Goal: Task Accomplishment & Management: Manage account settings

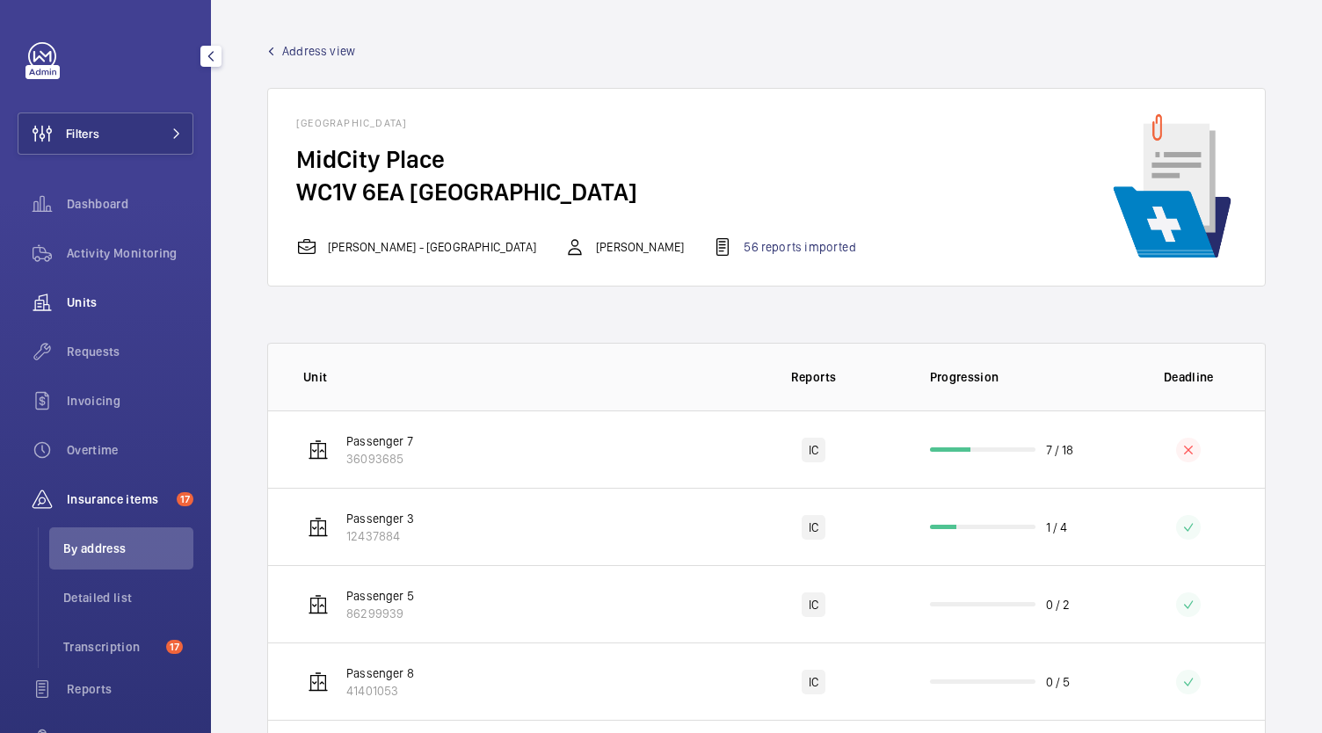
click at [111, 305] on span "Units" at bounding box center [130, 303] width 127 height 18
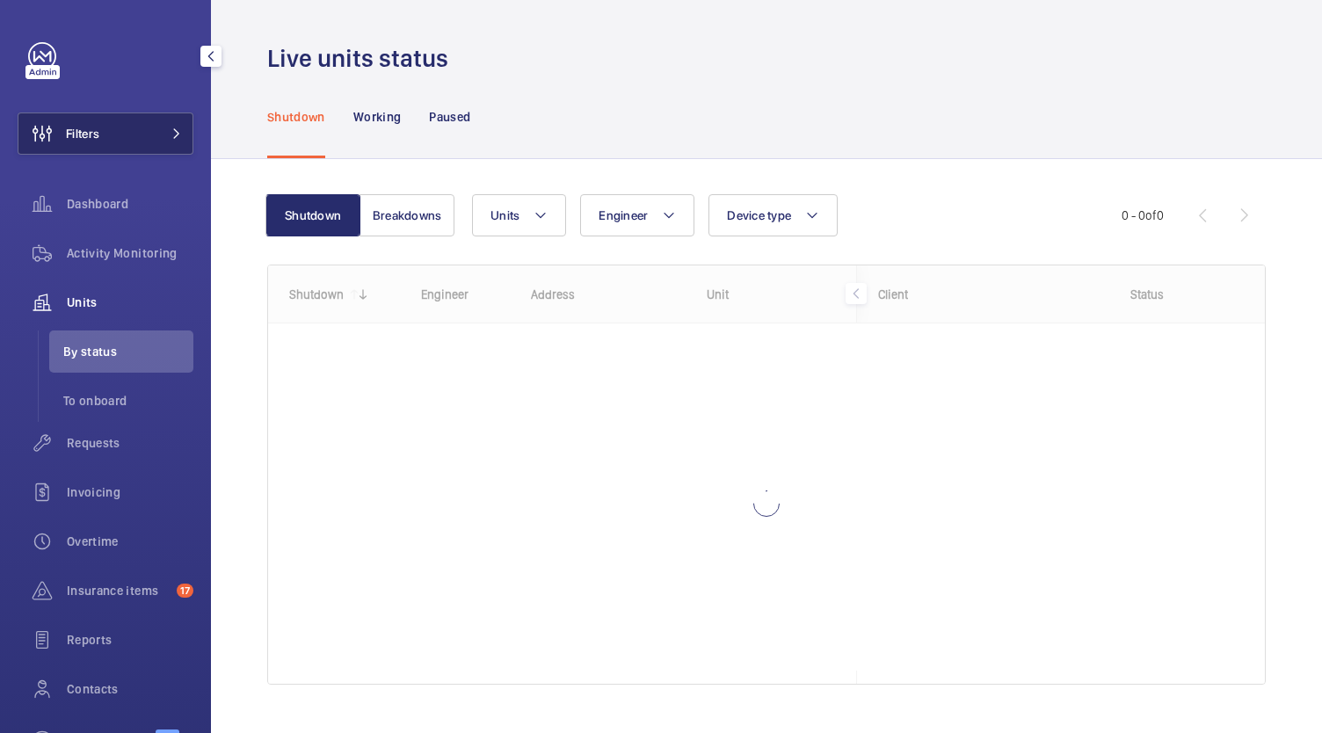
click at [159, 125] on button "Filters" at bounding box center [106, 134] width 176 height 42
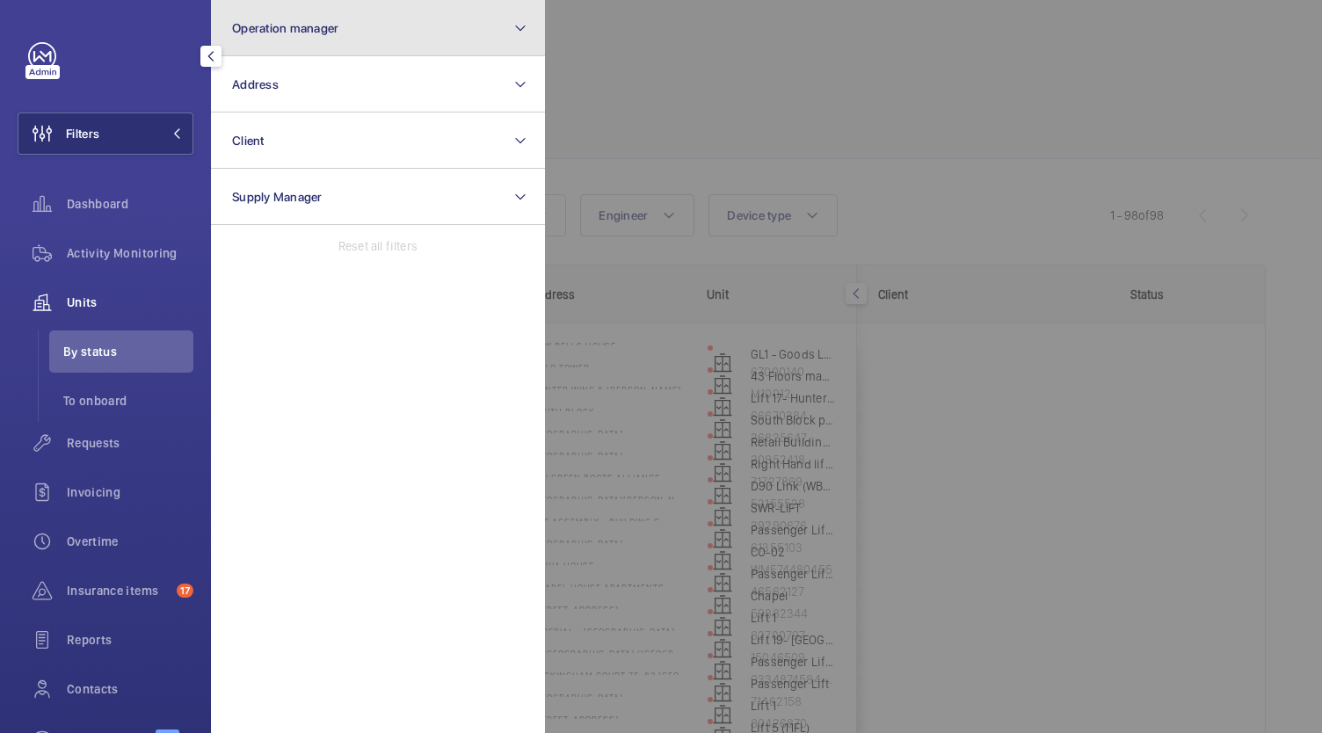
click at [320, 29] on span "Operation manager" at bounding box center [285, 28] width 106 height 14
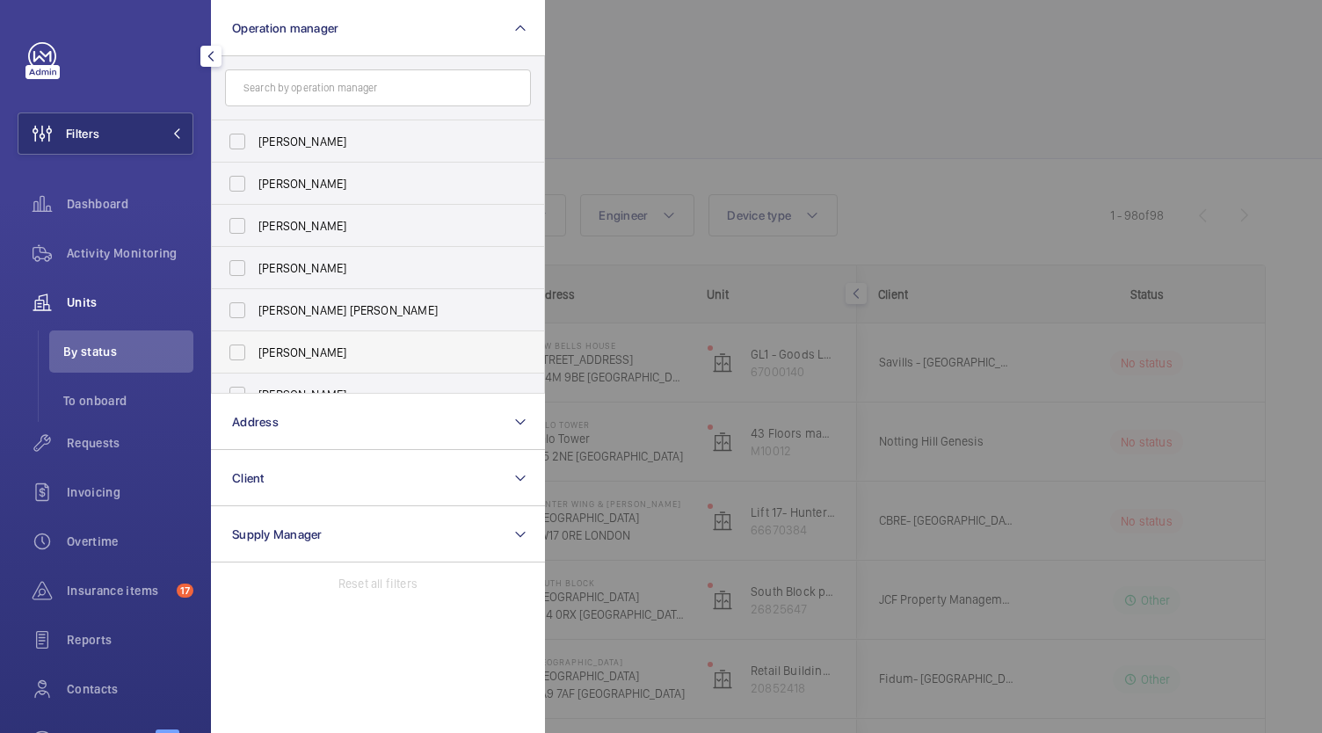
scroll to position [65, 0]
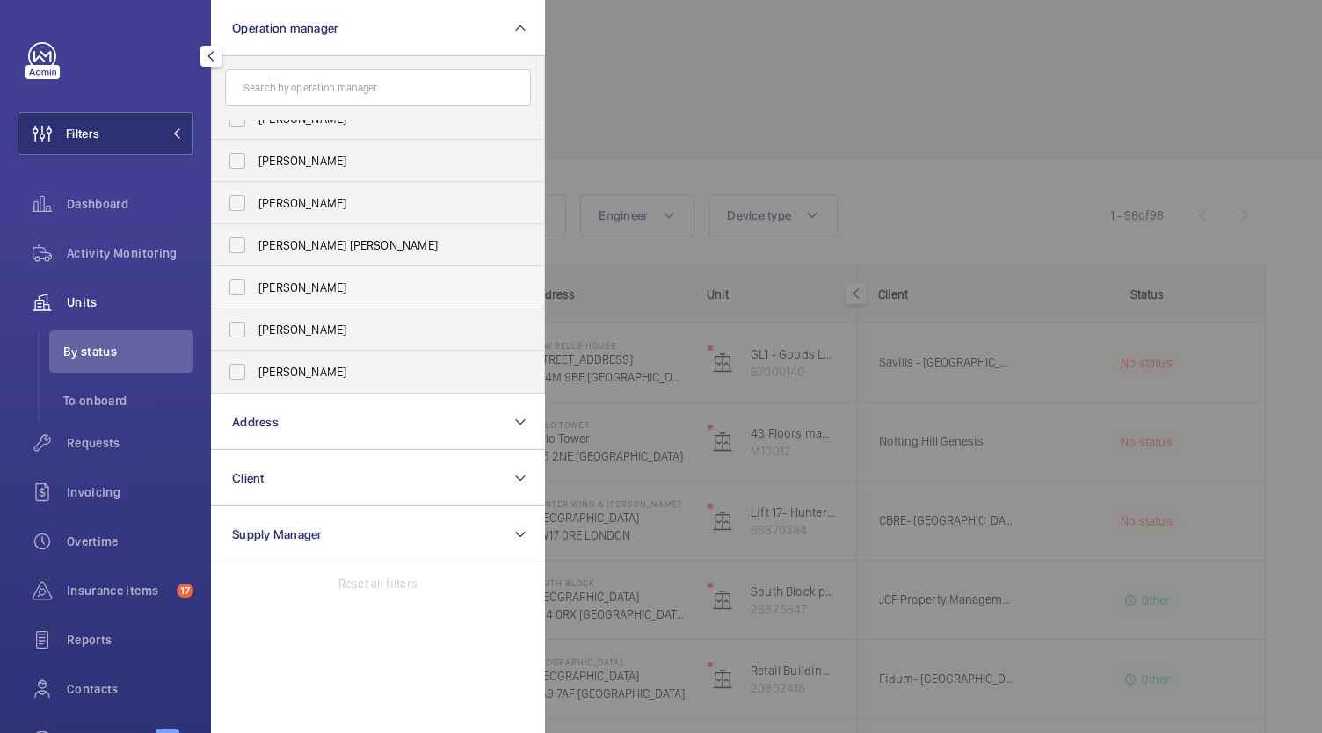
click at [310, 333] on span "[PERSON_NAME]" at bounding box center [379, 330] width 242 height 18
click at [255, 333] on input "[PERSON_NAME]" at bounding box center [237, 329] width 35 height 35
checkbox input "true"
click at [619, 120] on div at bounding box center [1206, 366] width 1322 height 733
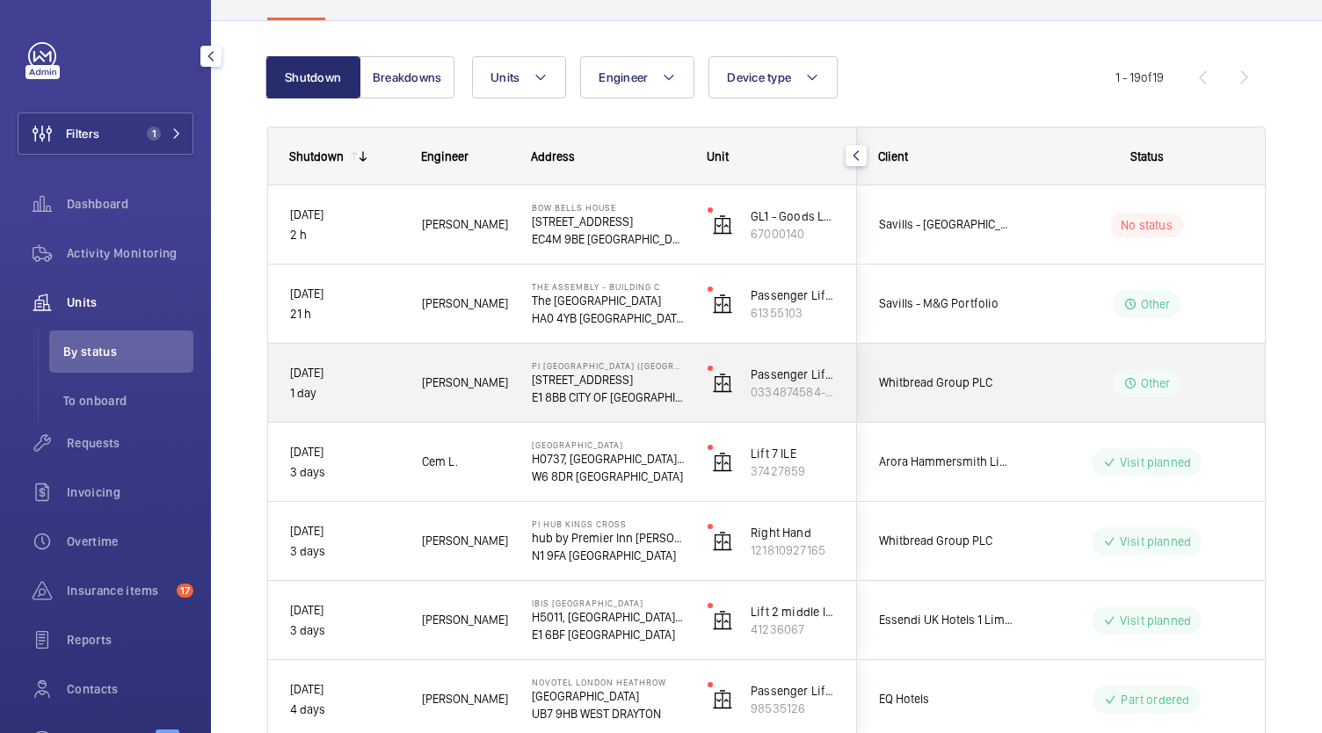
scroll to position [139, 0]
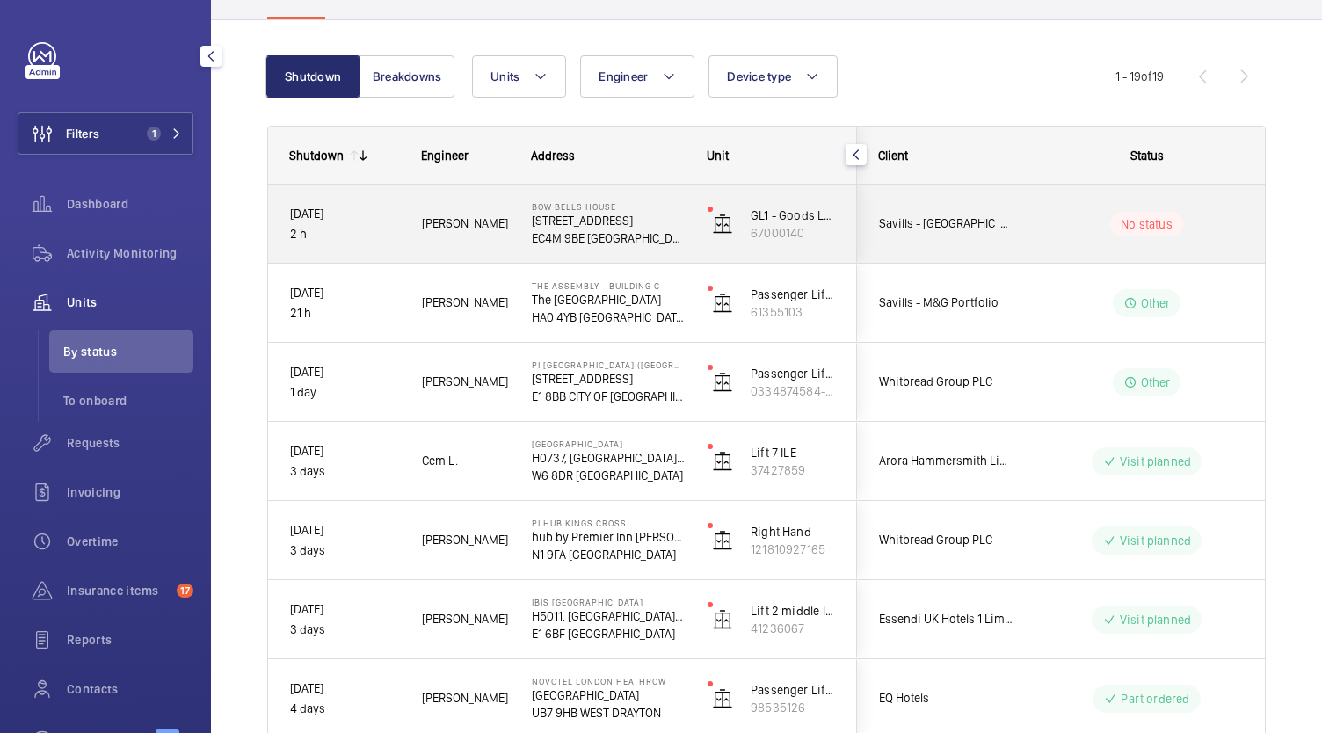
click at [608, 222] on p "[STREET_ADDRESS]" at bounding box center [608, 221] width 153 height 18
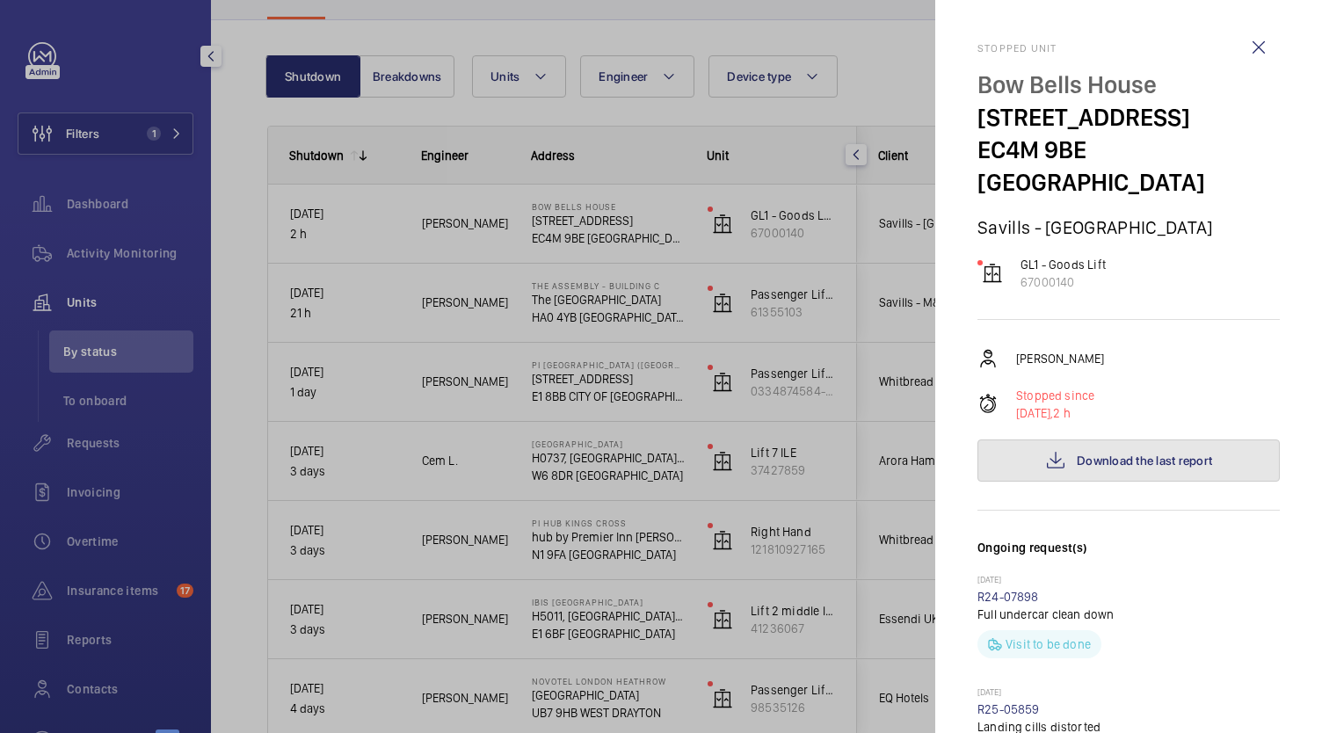
click at [1099, 440] on button "Download the last report" at bounding box center [1128, 461] width 302 height 42
click at [582, 222] on div at bounding box center [661, 366] width 1322 height 733
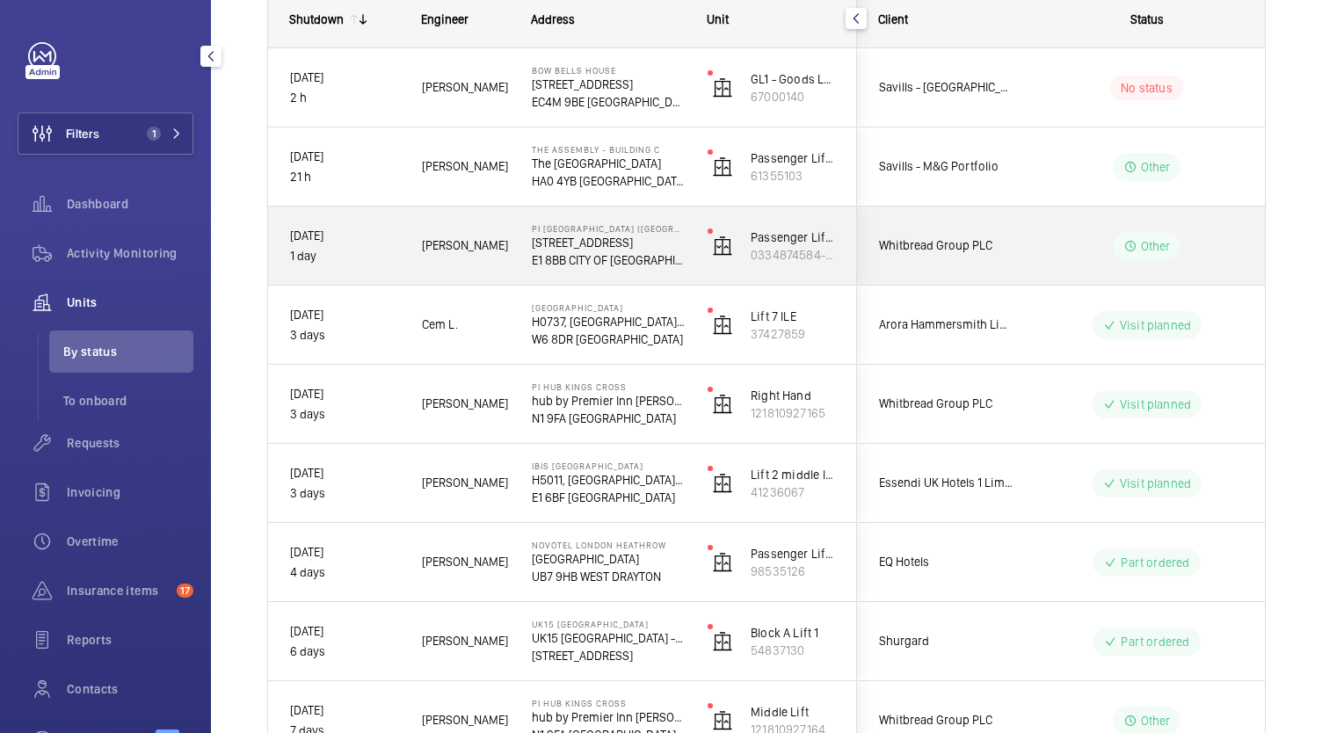
scroll to position [280, 0]
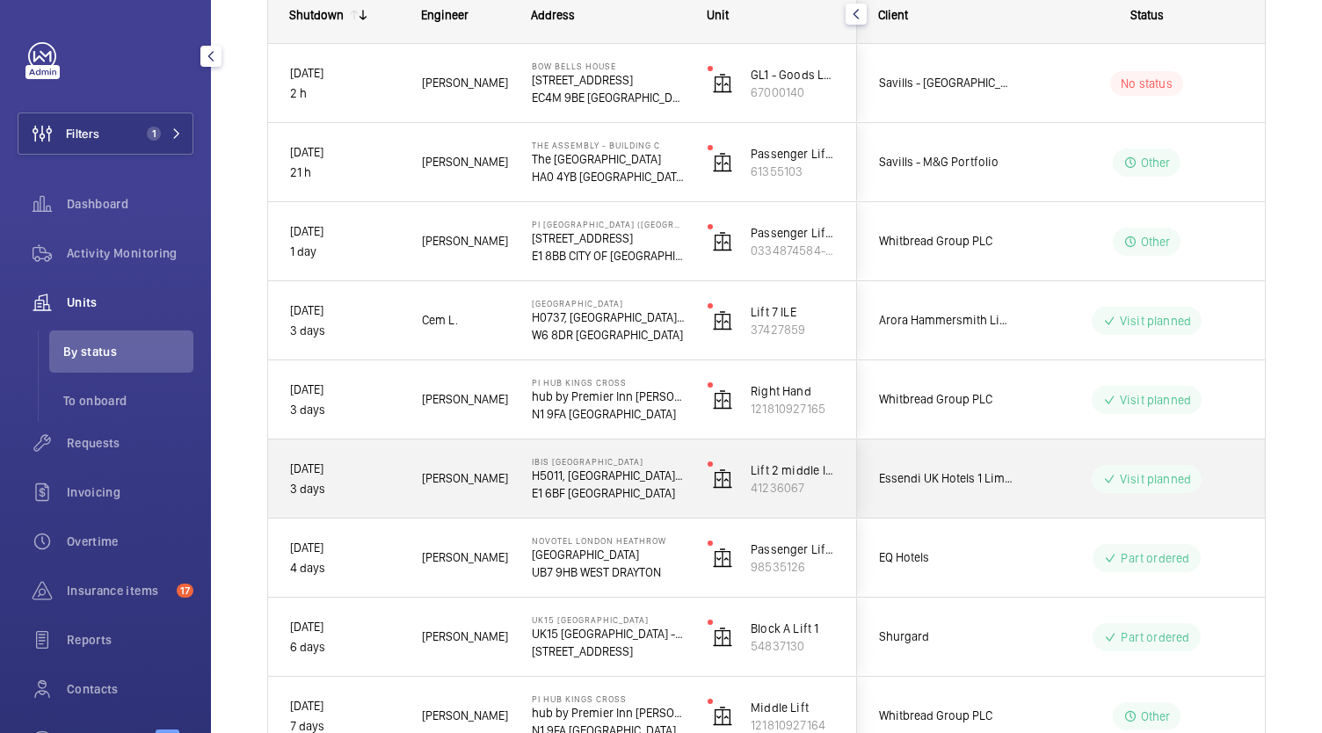
click at [692, 512] on div "Lift 2 middle lift 41236067" at bounding box center [772, 479] width 170 height 79
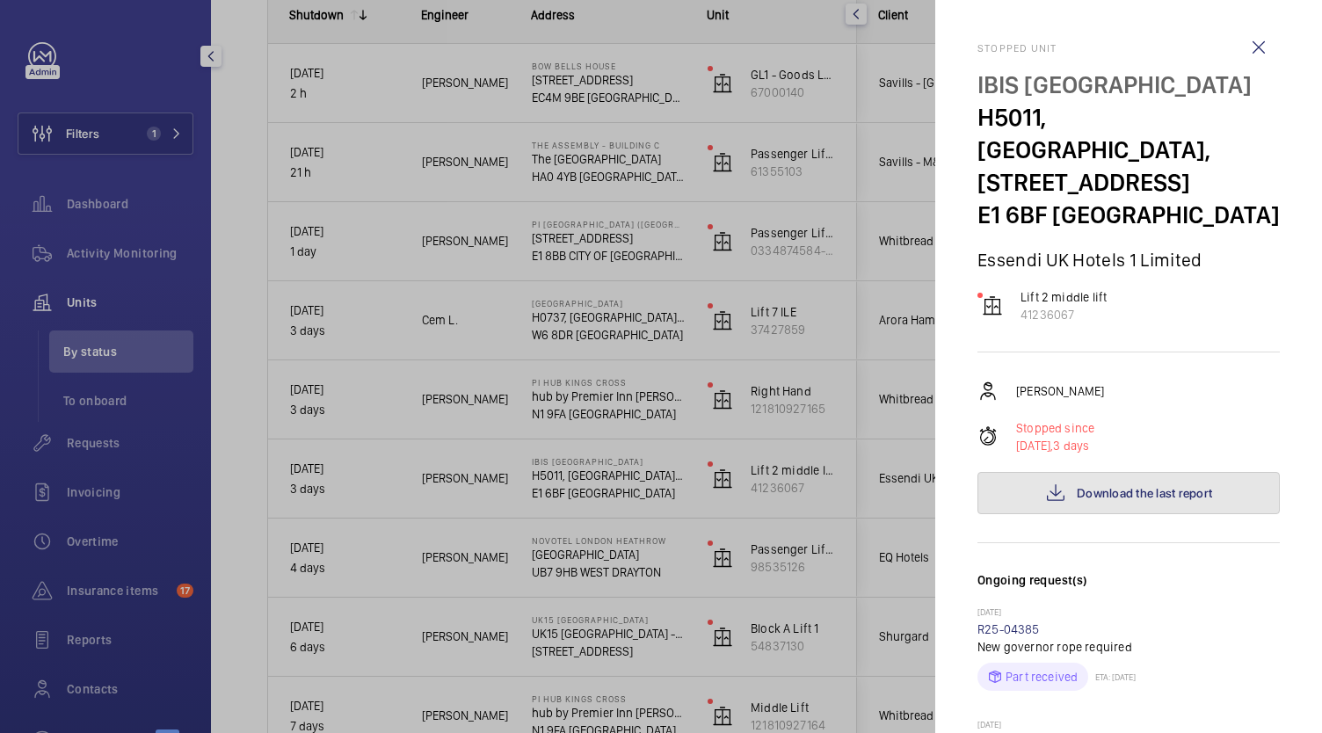
click at [1056, 483] on mat-icon at bounding box center [1055, 493] width 21 height 21
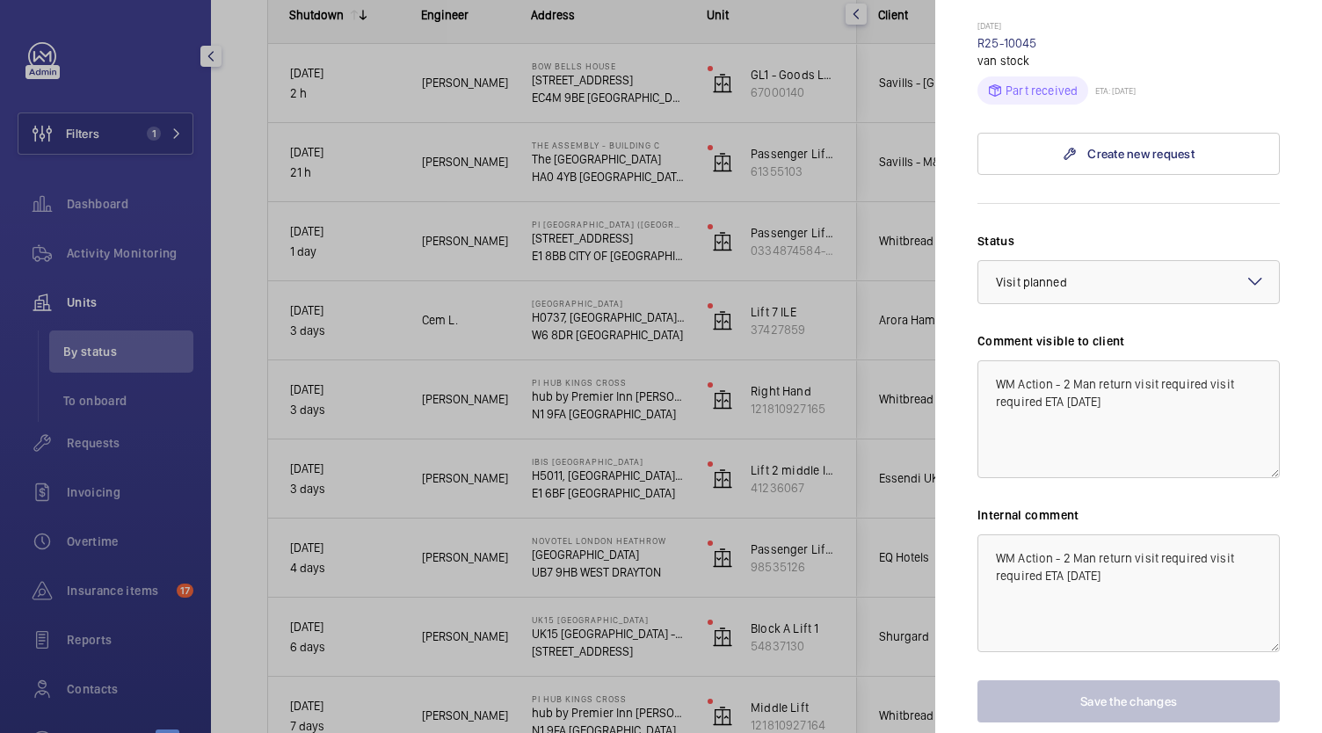
scroll to position [700, 0]
click at [1066, 367] on textarea "WM Action - 2 Man return visit required visit required ETA [DATE]" at bounding box center [1128, 419] width 302 height 118
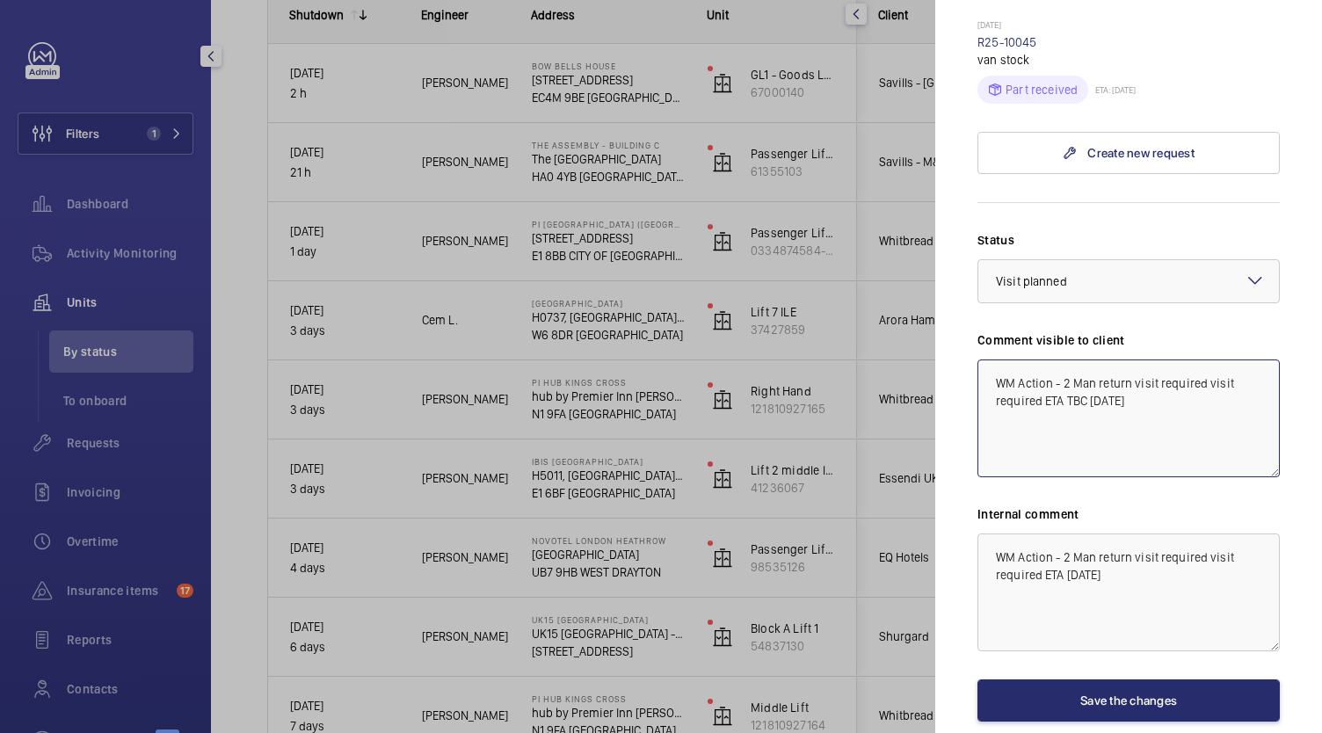
type textarea "WM Action - 2 Man return visit required visit required ETA TBC [DATE]"
click at [1064, 543] on textarea "WM Action - 2 Man return visit required visit required ETA [DATE]" at bounding box center [1128, 593] width 302 height 118
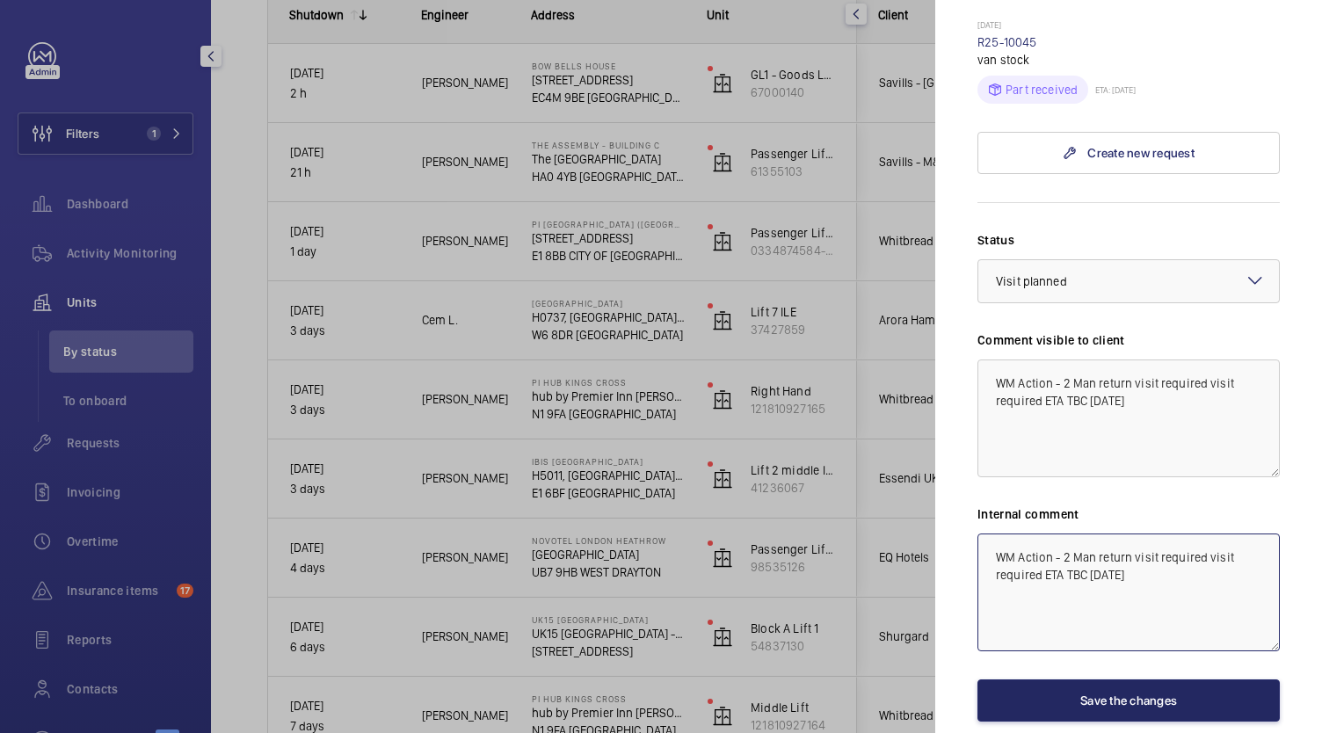
type textarea "WM Action - 2 Man return visit required visit required ETA TBC [DATE]"
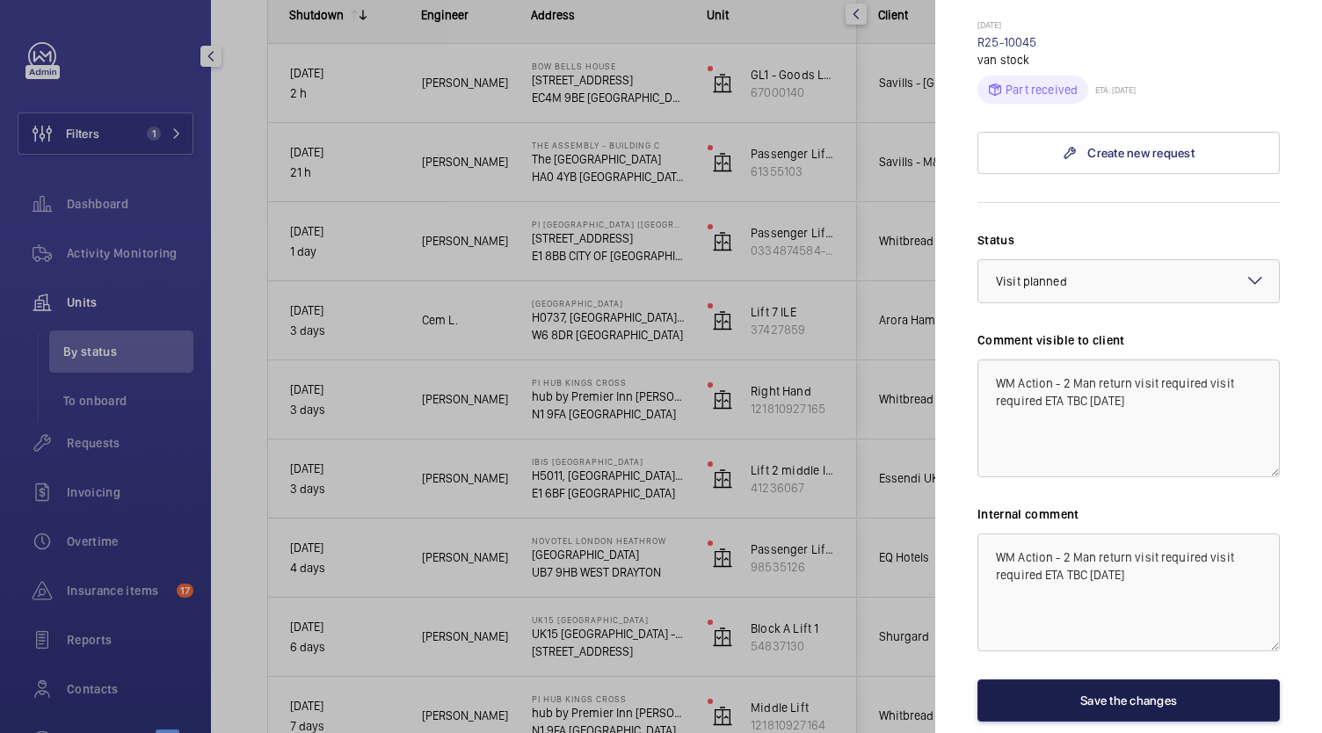
click at [1155, 679] on button "Save the changes" at bounding box center [1128, 700] width 302 height 42
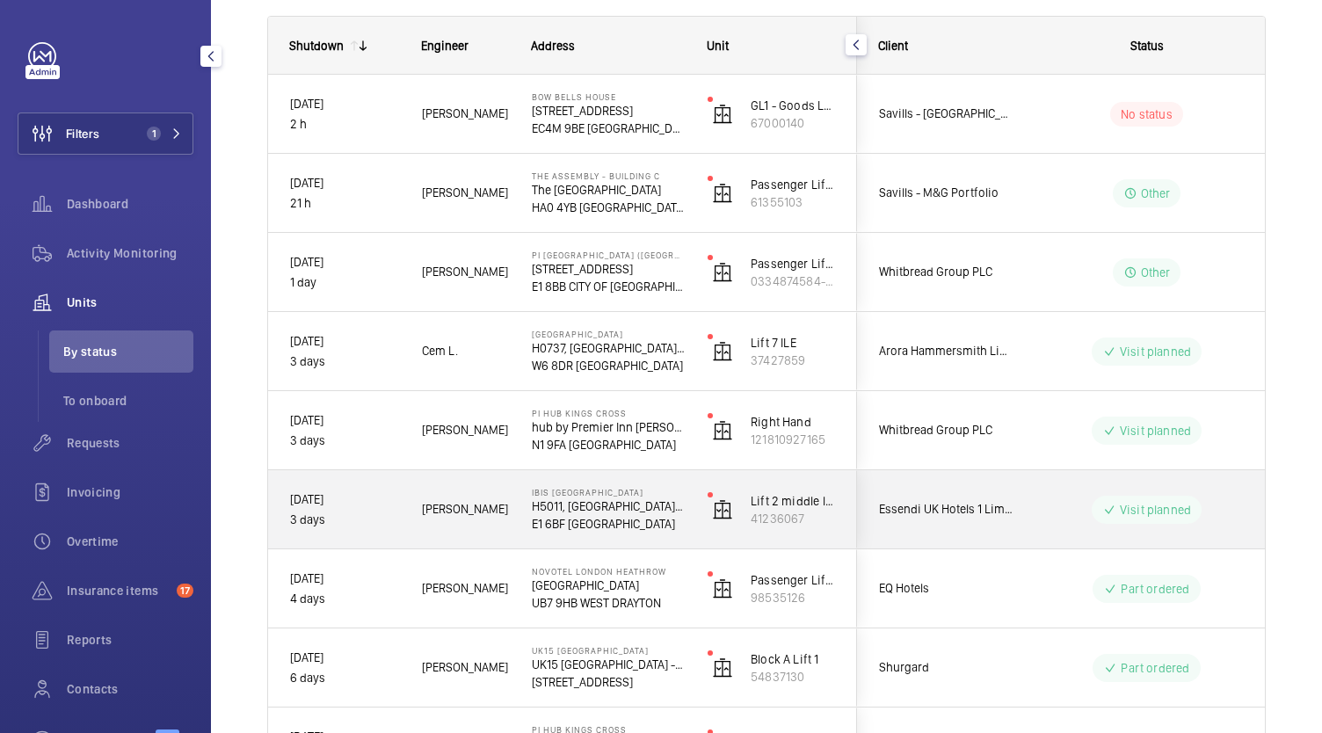
scroll to position [251, 0]
click at [1005, 491] on div "Essendi UK Hotels 1 Limited" at bounding box center [936, 507] width 156 height 55
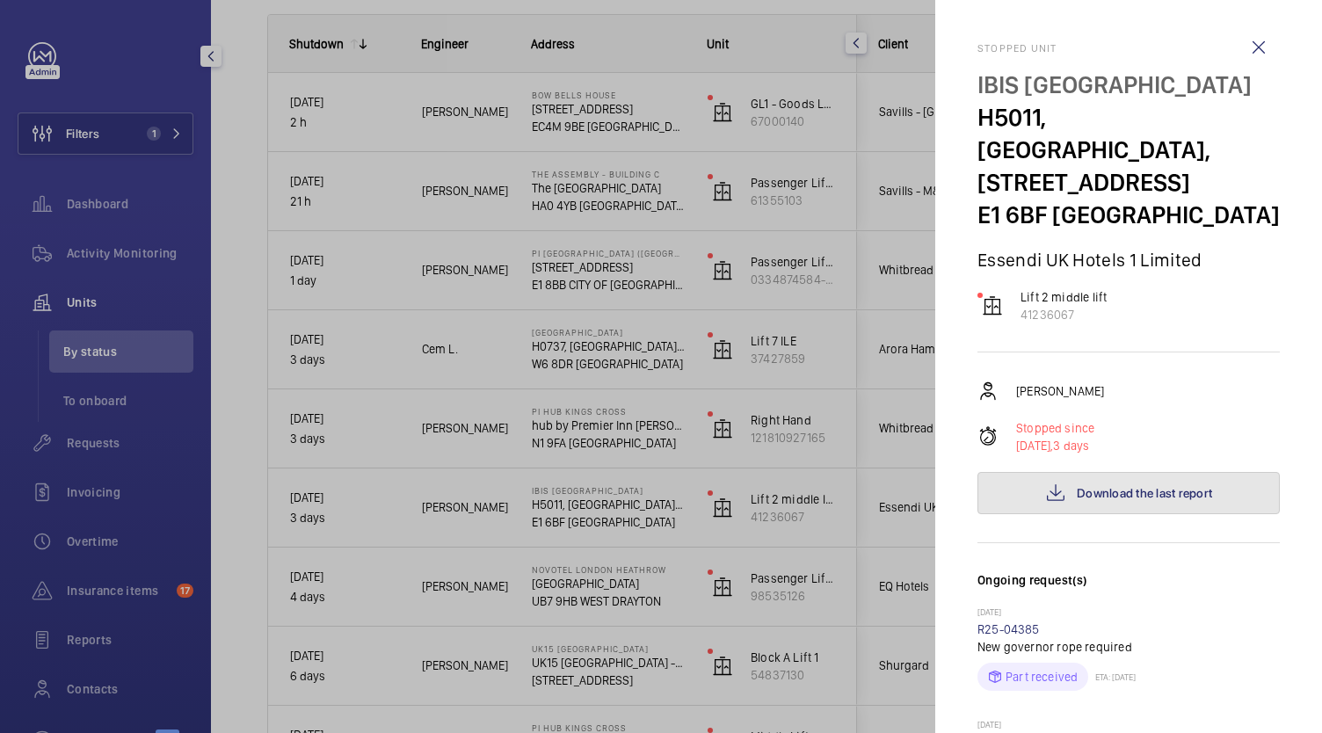
click at [1123, 474] on button "Download the last report" at bounding box center [1128, 493] width 302 height 42
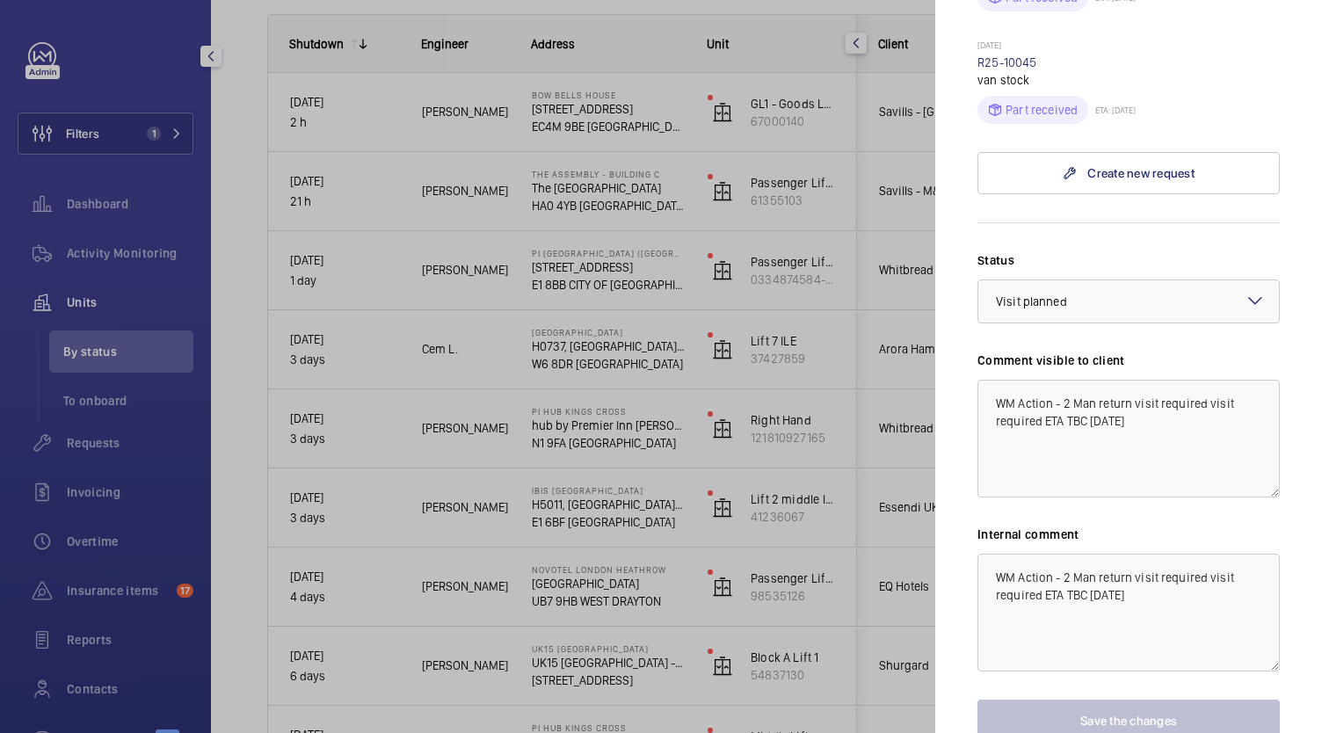
scroll to position [680, 0]
click at [1064, 553] on textarea "WM Action - 2 Man return visit required visit required ETA TBC [DATE]" at bounding box center [1128, 612] width 302 height 118
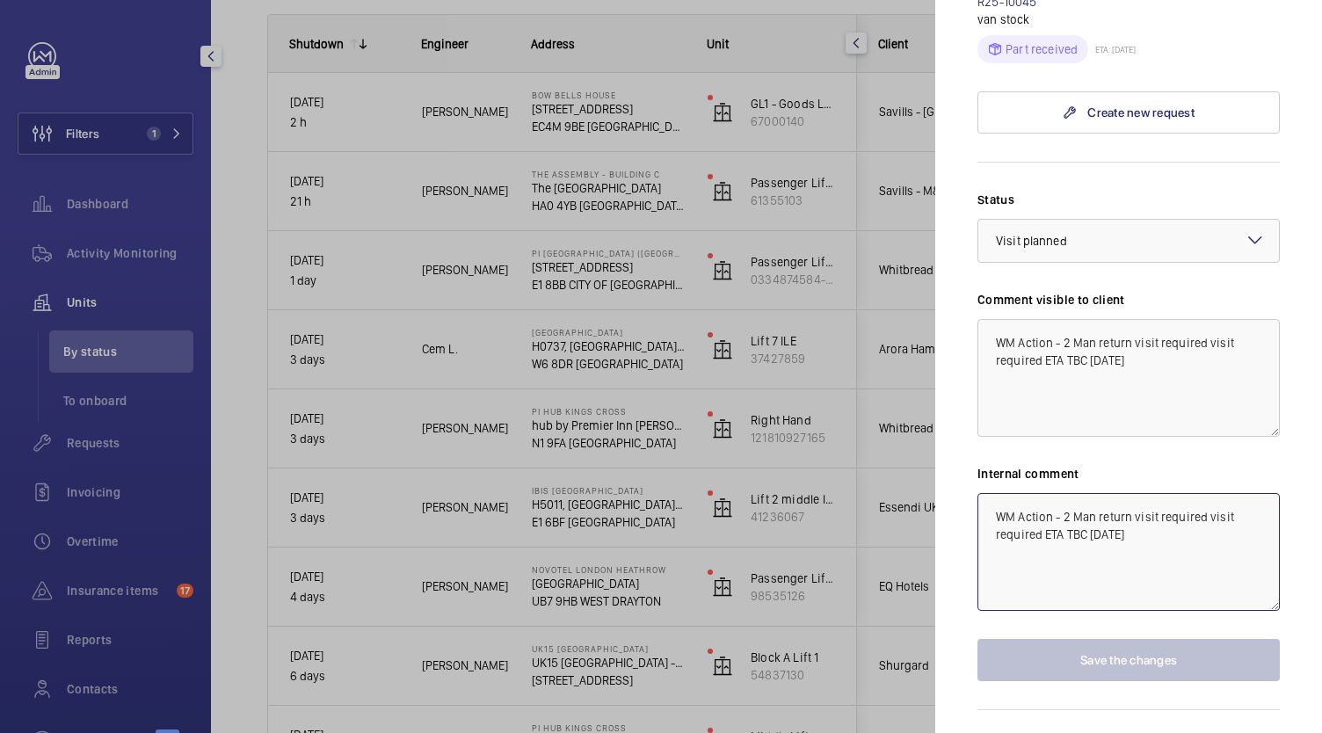
scroll to position [741, 0]
click at [895, 505] on div at bounding box center [661, 366] width 1322 height 733
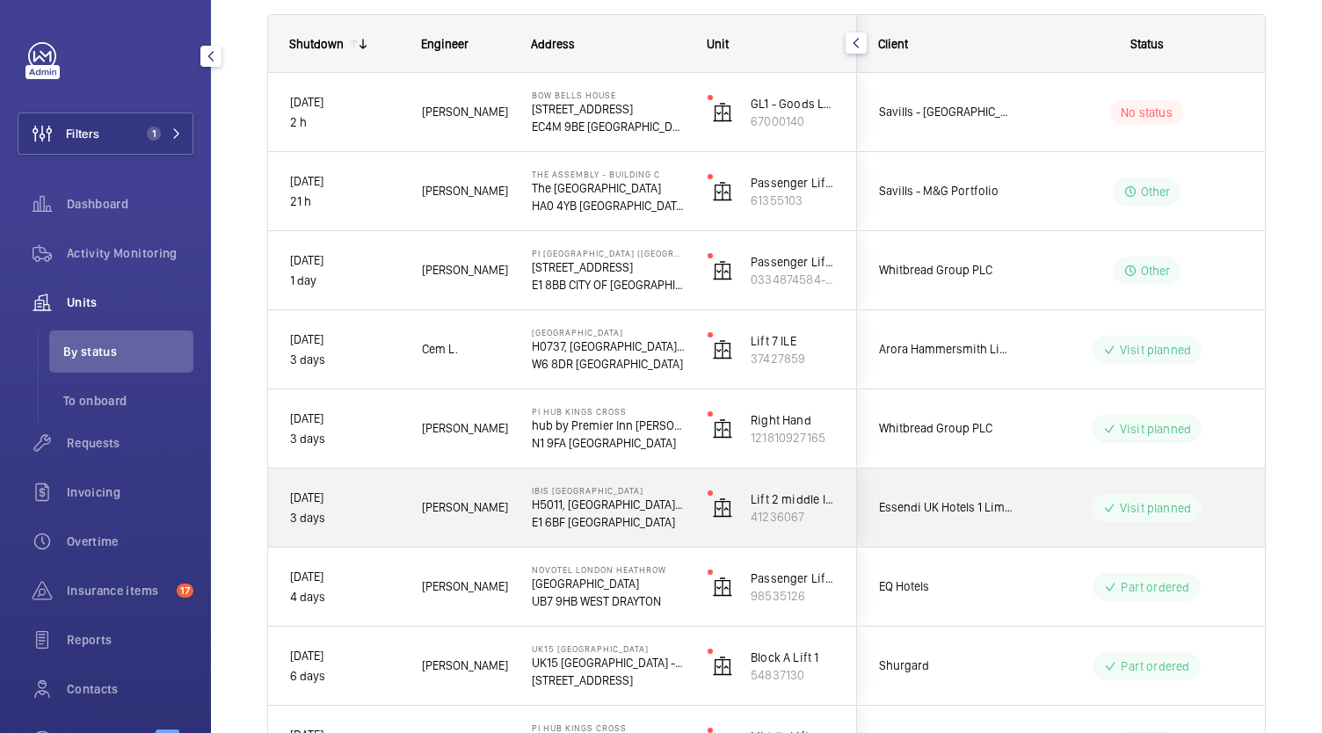
click at [851, 500] on div "Lift 2 middle lift 41236067" at bounding box center [772, 508] width 170 height 79
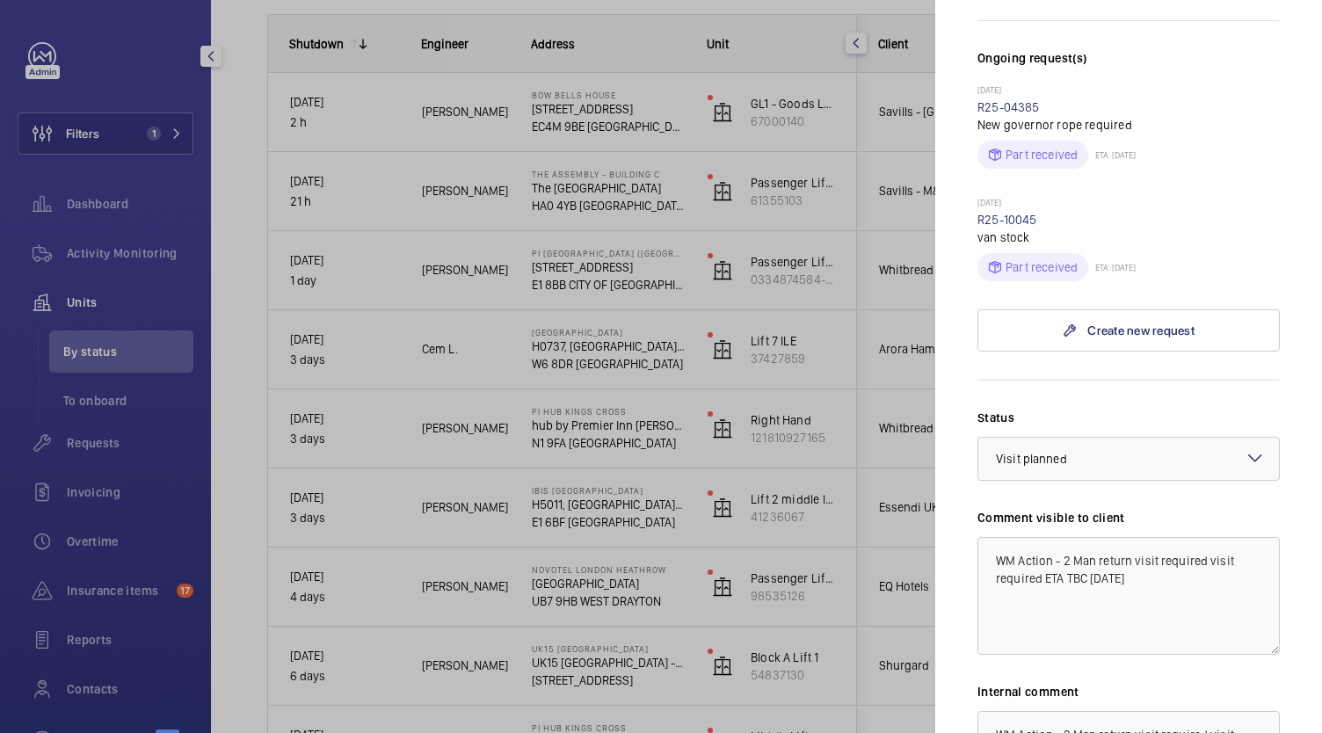
scroll to position [523, 0]
click at [1042, 544] on textarea "WM Action - 2 Man return visit required visit required ETA TBC [DATE]" at bounding box center [1128, 595] width 302 height 118
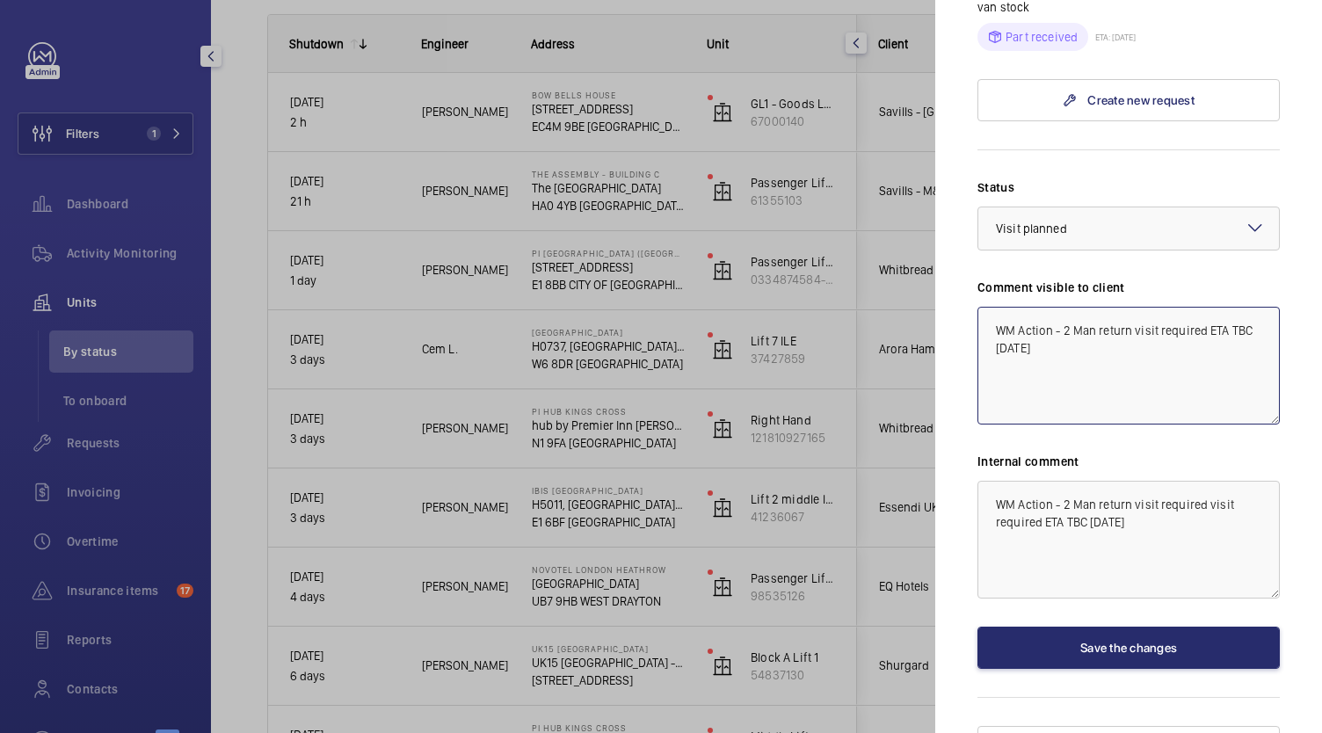
type textarea "WM Action - 2 Man return visit required ETA TBC [DATE]"
click at [1046, 487] on textarea "WM Action - 2 Man return visit required visit required ETA TBC [DATE]" at bounding box center [1128, 540] width 302 height 118
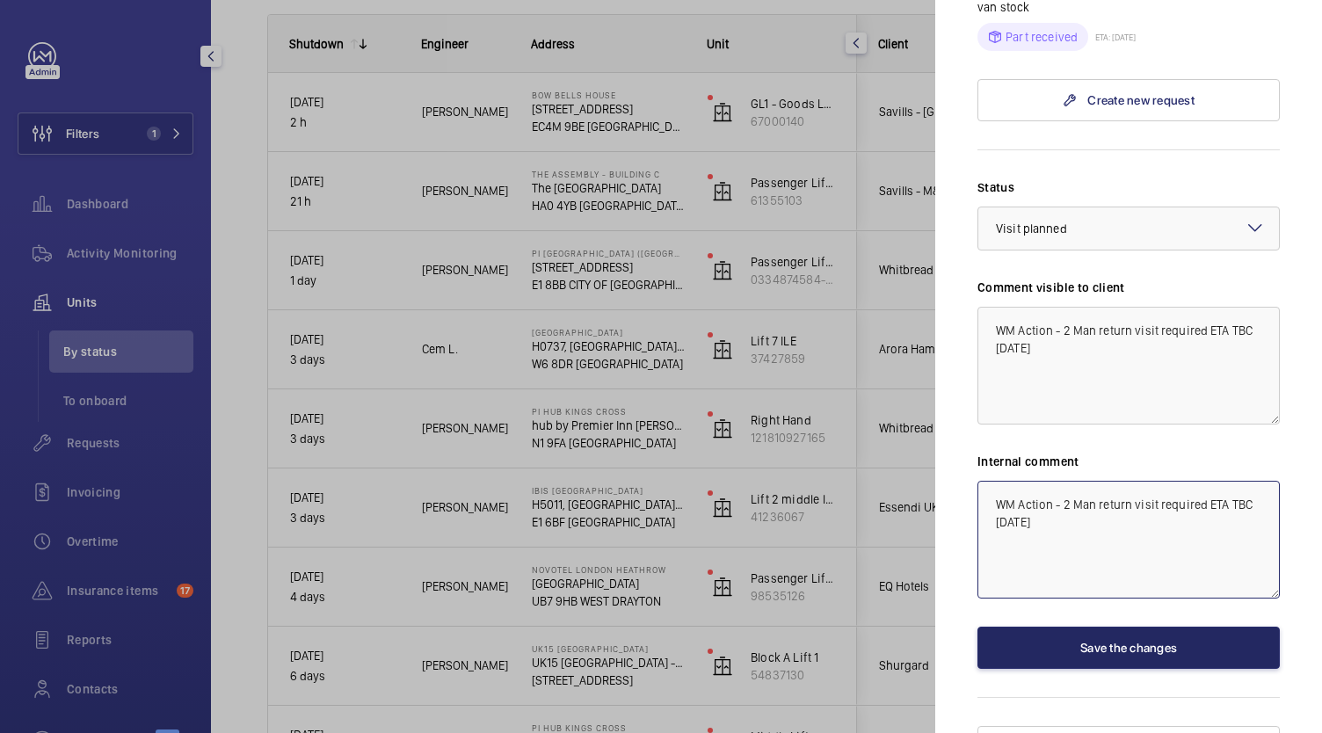
type textarea "WM Action - 2 Man return visit required ETA TBC [DATE]"
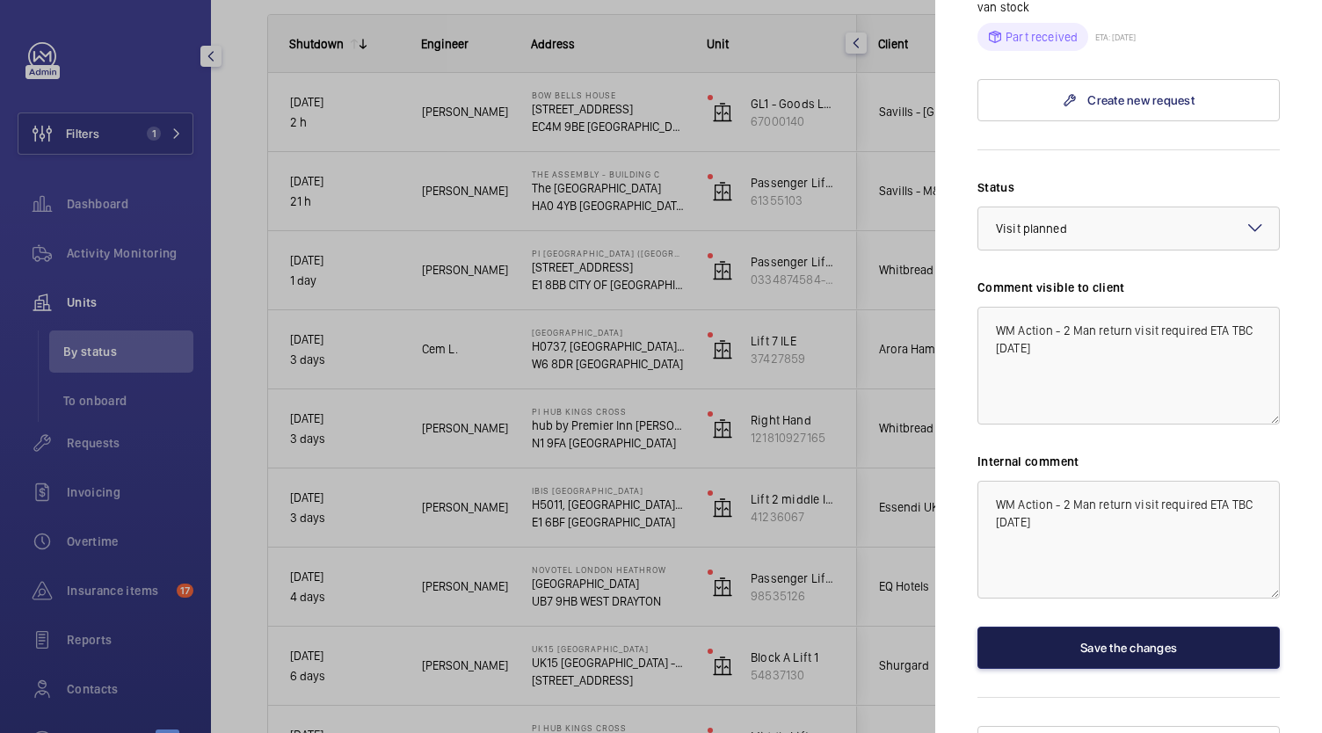
click at [1092, 627] on button "Save the changes" at bounding box center [1128, 648] width 302 height 42
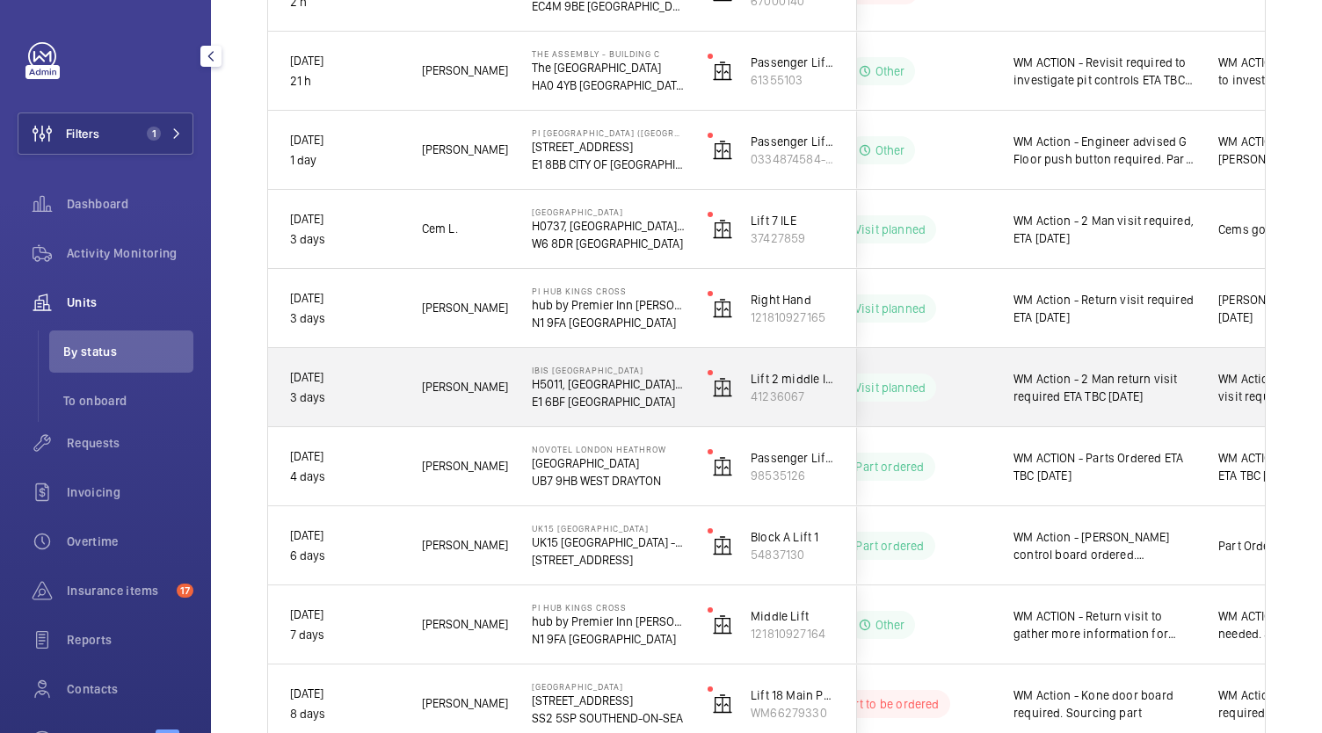
scroll to position [0, 415]
